Goal: Obtain resource: Obtain resource

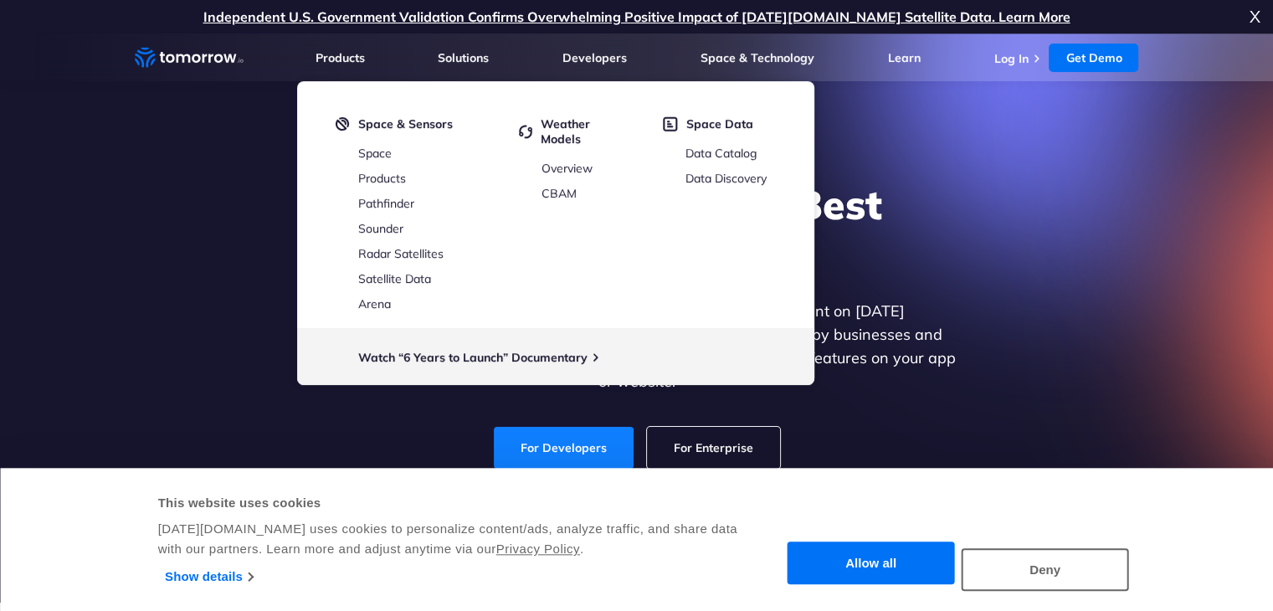
drag, startPoint x: 0, startPoint y: 0, endPoint x: 549, endPoint y: 429, distance: 697.0
click at [549, 429] on link "For Developers" at bounding box center [564, 448] width 140 height 42
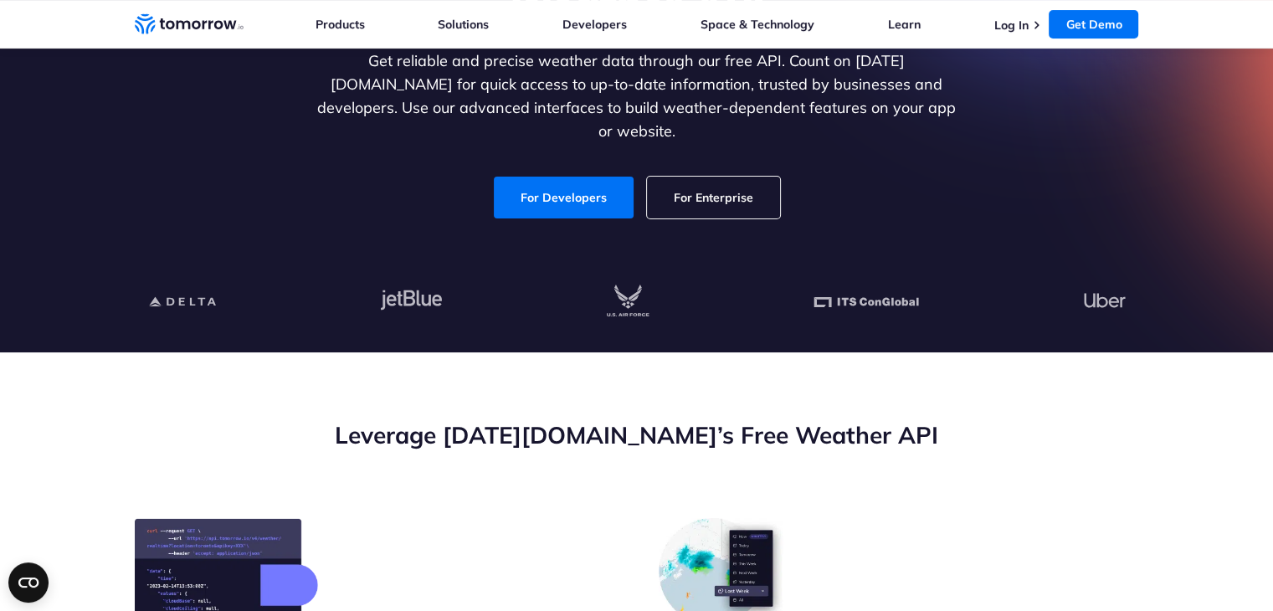
scroll to position [670, 0]
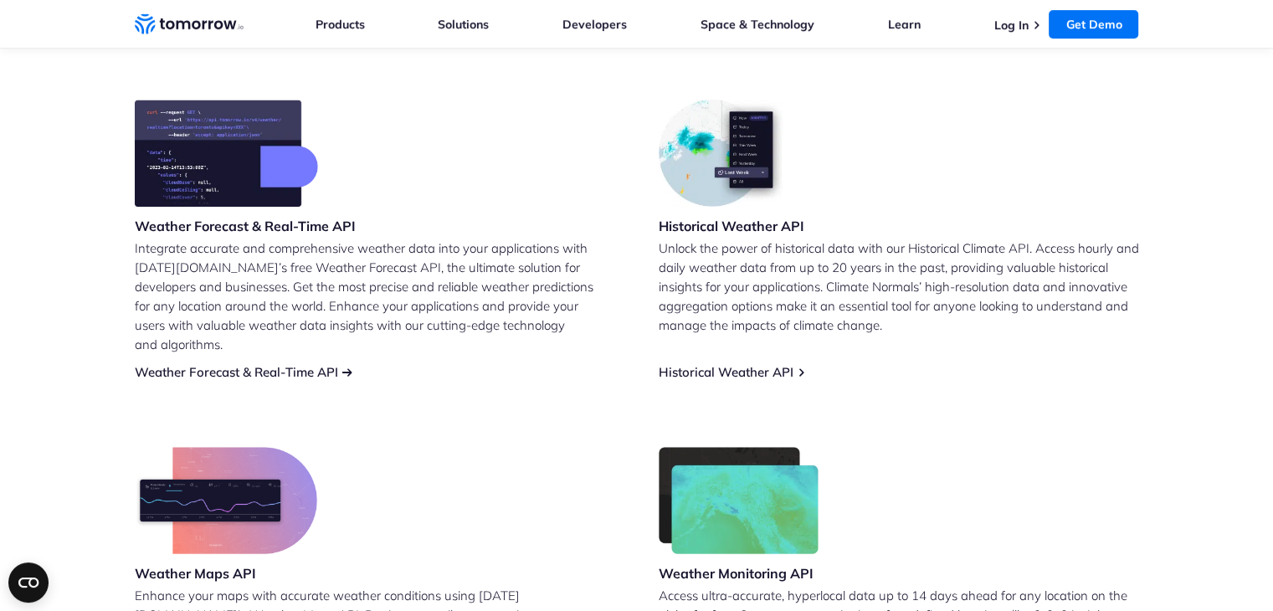
click at [273, 364] on link "Weather Forecast & Real-Time API" at bounding box center [236, 372] width 203 height 16
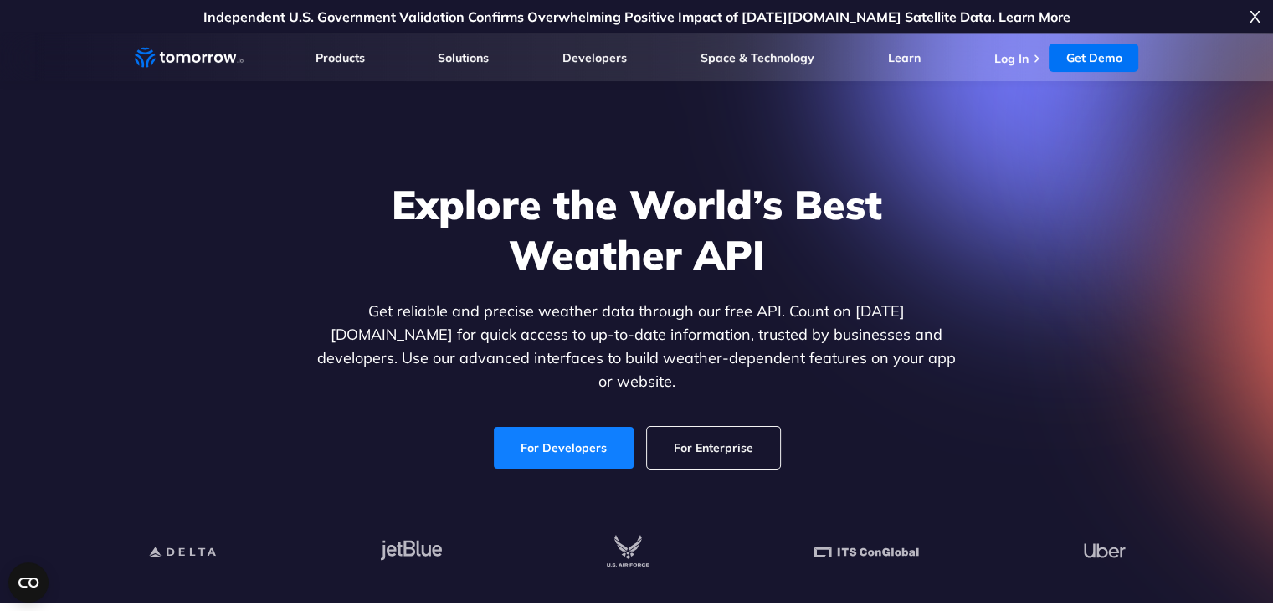
click at [566, 437] on link "For Developers" at bounding box center [564, 448] width 140 height 42
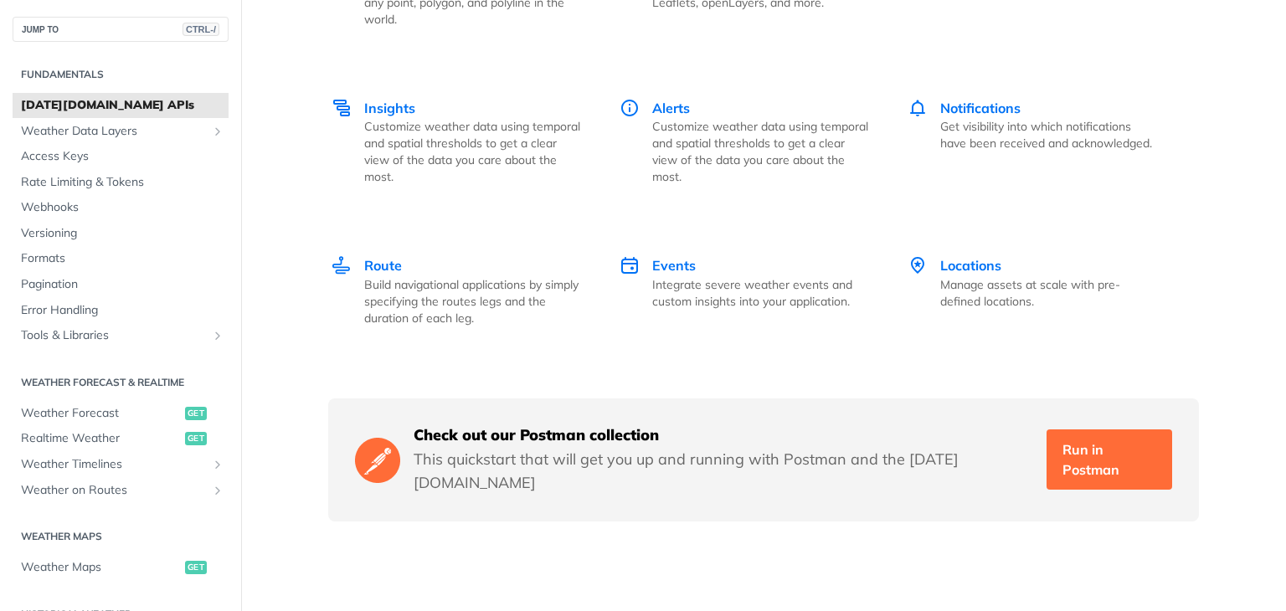
scroll to position [2427, 0]
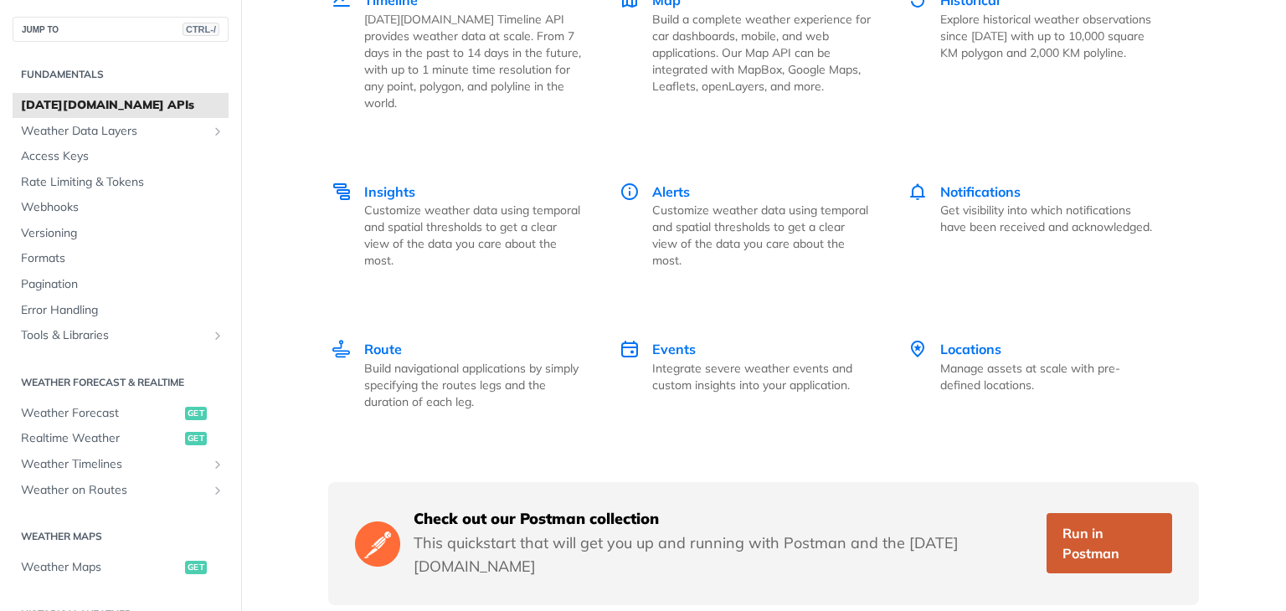
click at [1077, 526] on link "Run in Postman" at bounding box center [1109, 543] width 126 height 60
